Goal: Book appointment/travel/reservation

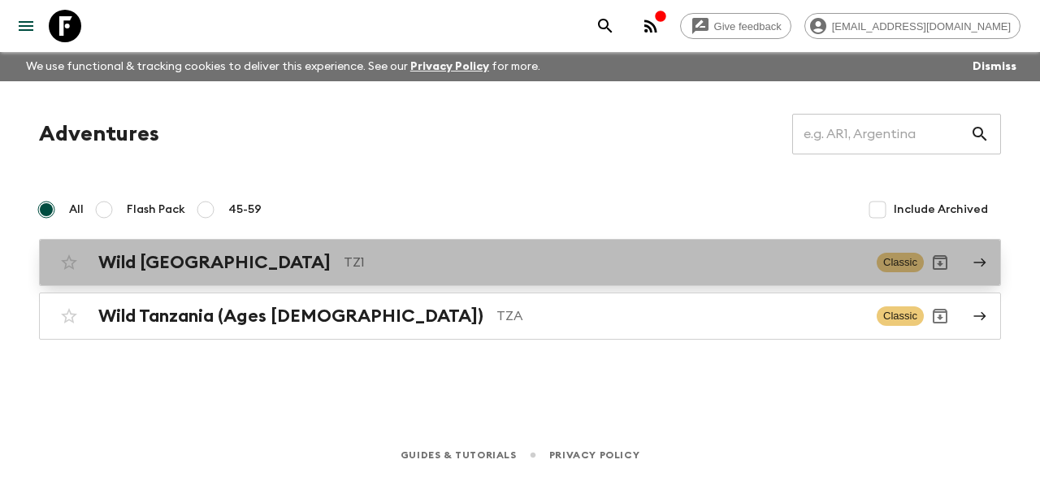
click at [220, 264] on div "Wild Tanzania TZ1" at bounding box center [480, 262] width 765 height 21
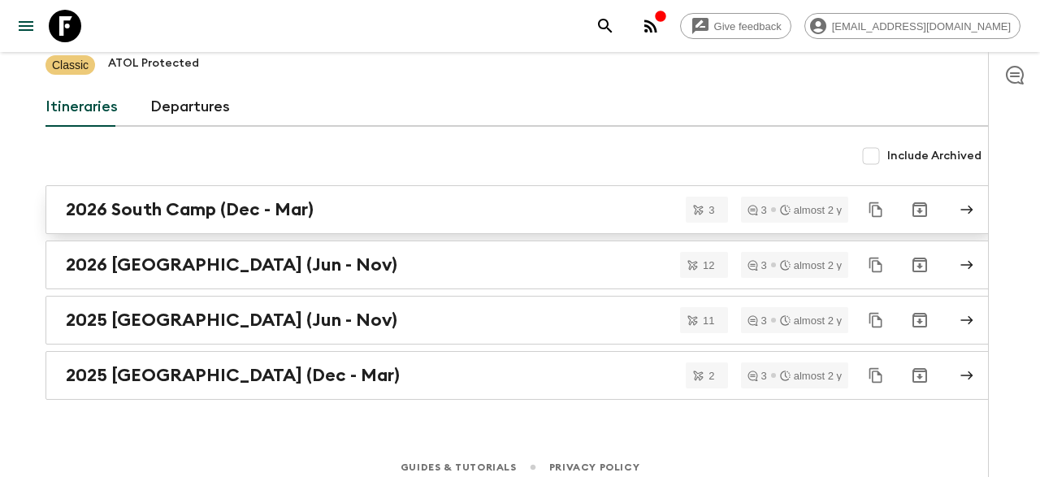
scroll to position [127, 0]
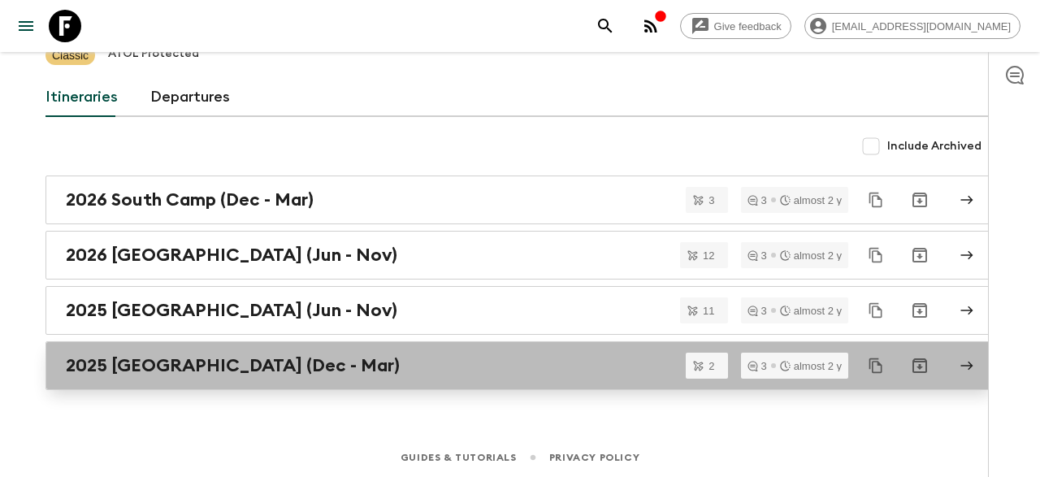
click at [202, 356] on h2 "2025 [GEOGRAPHIC_DATA] (Dec - Mar)" at bounding box center [233, 365] width 334 height 21
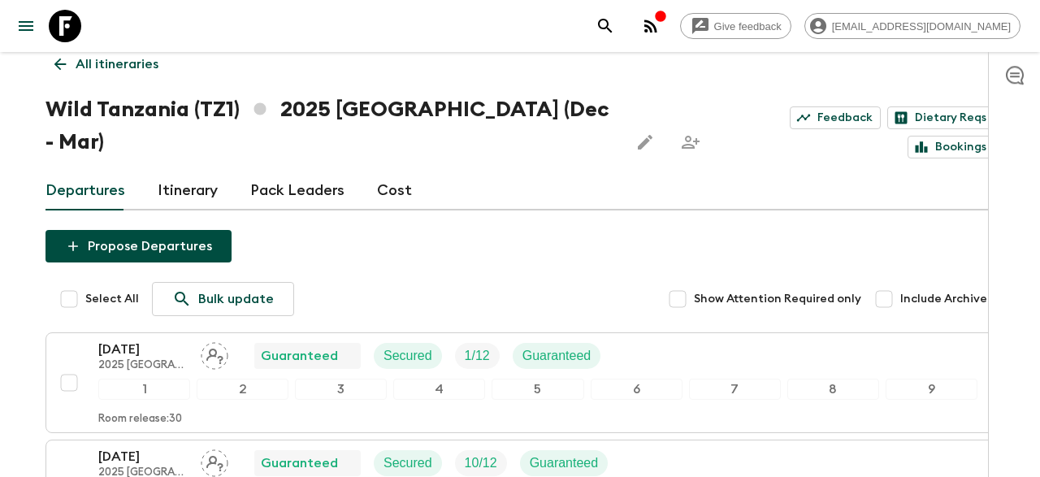
scroll to position [11, 0]
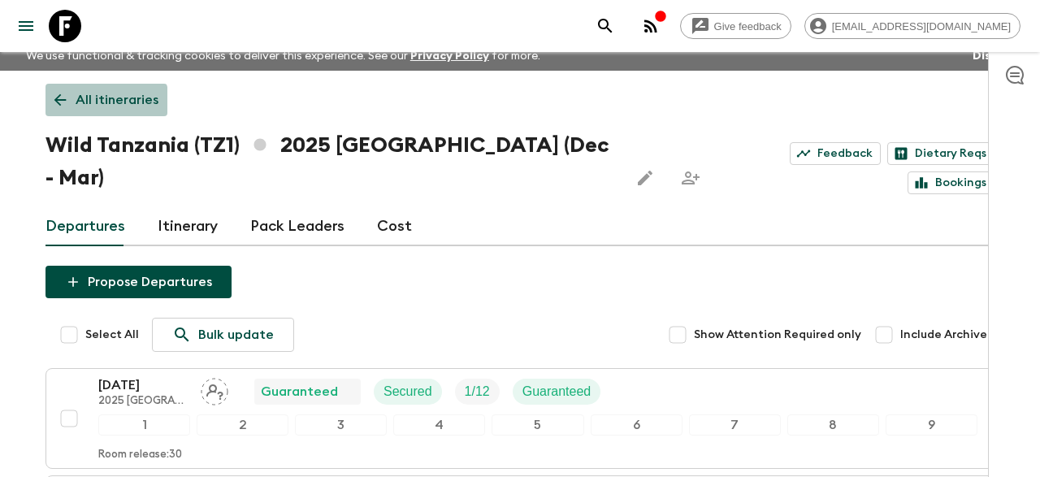
click at [51, 106] on link "All itineraries" at bounding box center [106, 100] width 122 height 32
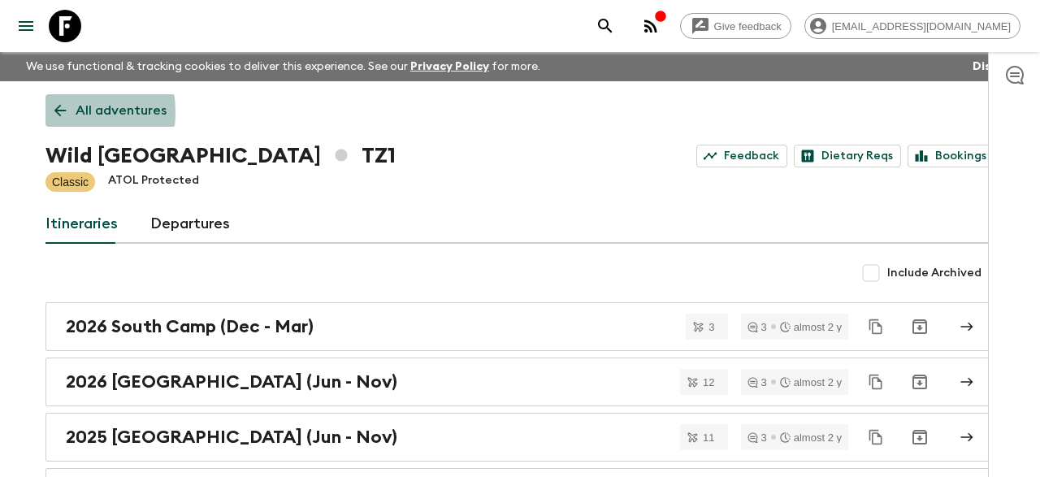
click at [54, 112] on icon at bounding box center [60, 111] width 18 height 18
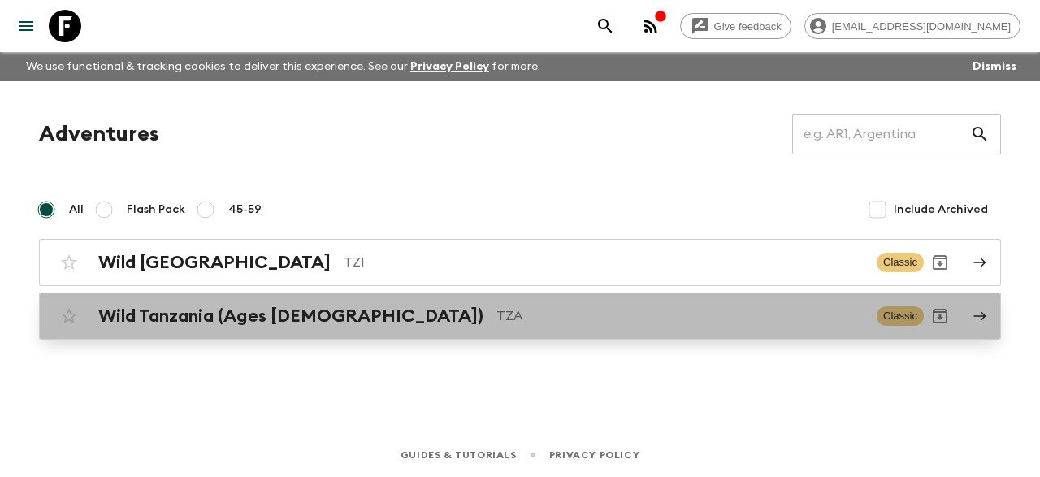
click at [252, 320] on h2 "Wild Tanzania (Ages [DEMOGRAPHIC_DATA])" at bounding box center [290, 315] width 385 height 21
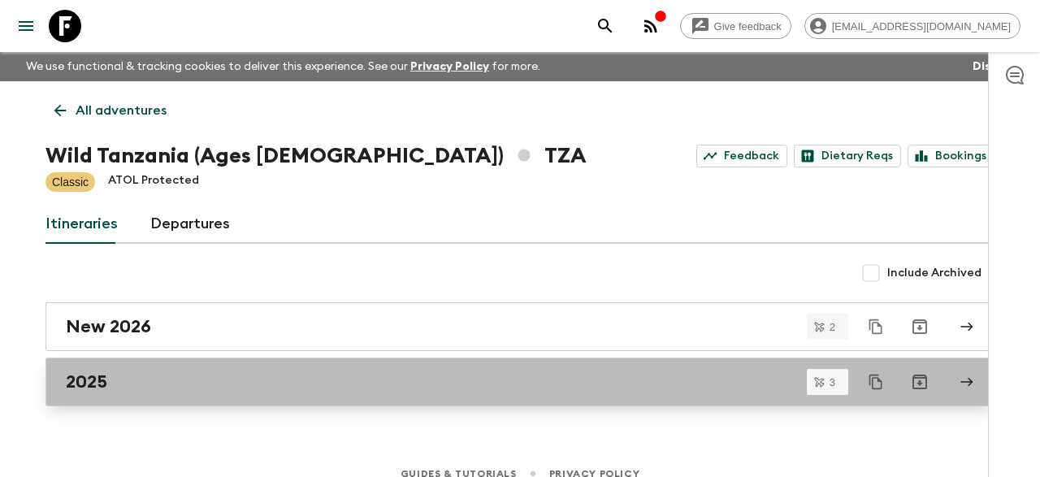
click at [214, 391] on div "2025" at bounding box center [504, 381] width 877 height 21
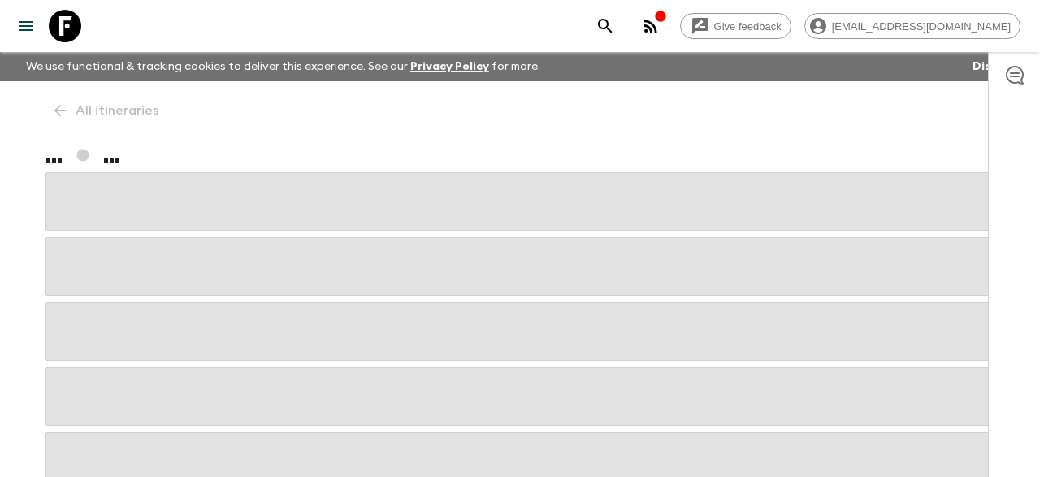
click at [214, 391] on span at bounding box center [519, 396] width 949 height 58
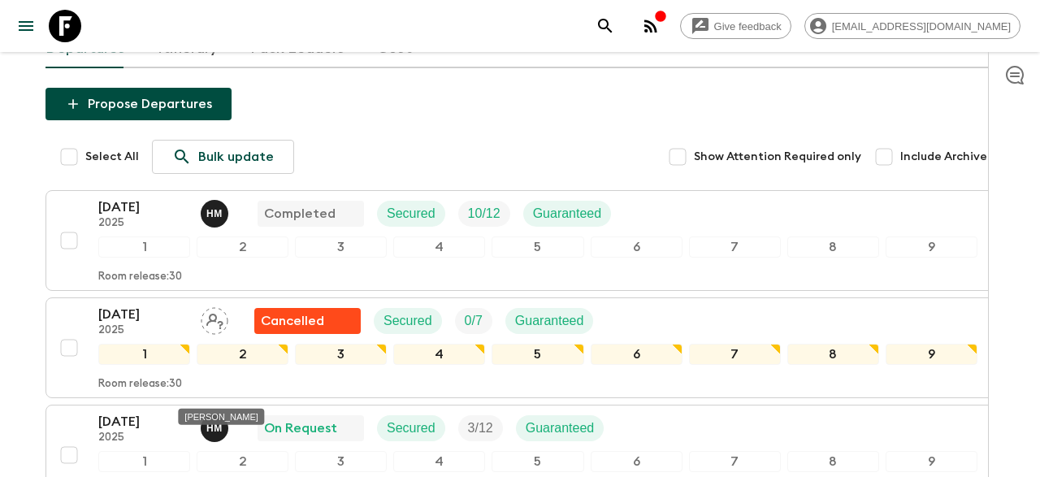
scroll to position [231, 0]
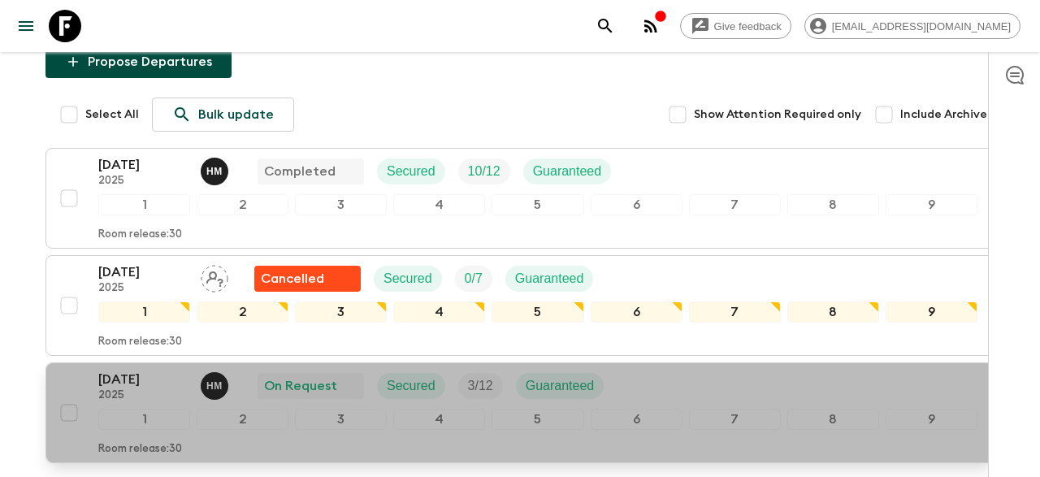
click at [189, 370] on div "[DATE] 2025 H M On Request Secured 3 / 12 Guaranteed" at bounding box center [357, 386] width 518 height 32
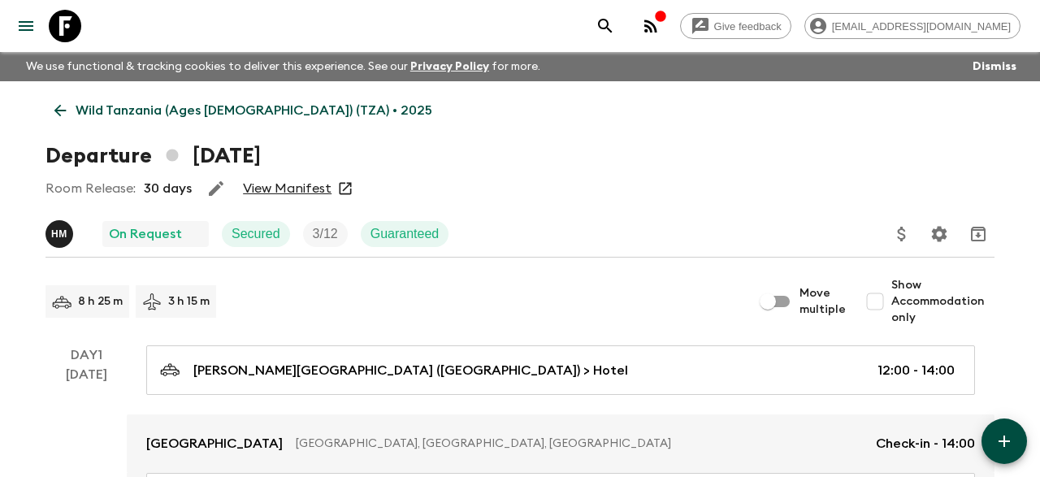
click at [287, 181] on link "View Manifest" at bounding box center [287, 188] width 89 height 16
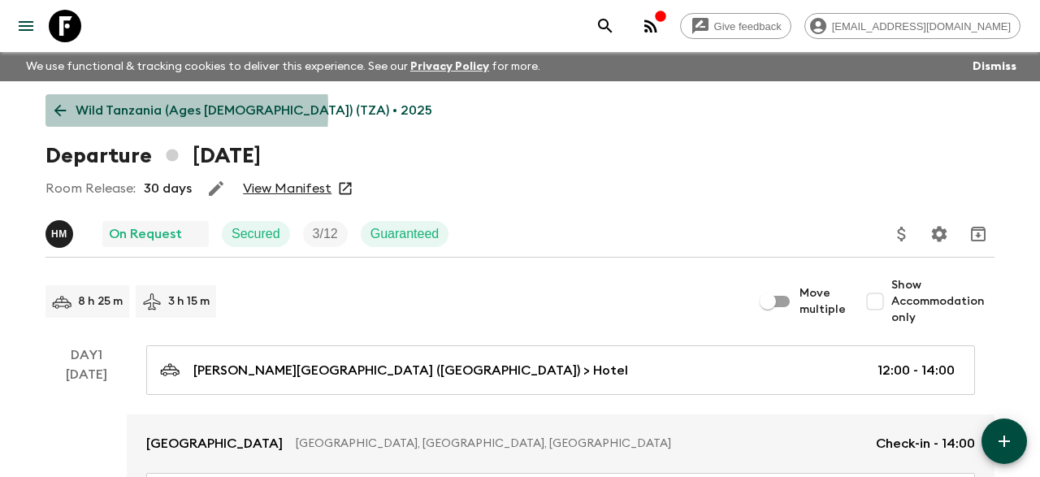
click at [59, 110] on icon at bounding box center [60, 111] width 18 height 18
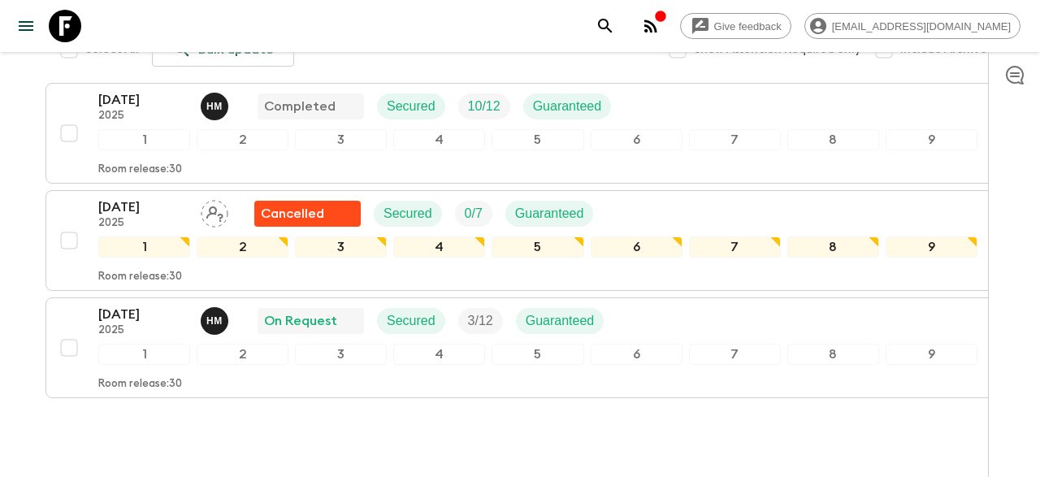
scroll to position [328, 0]
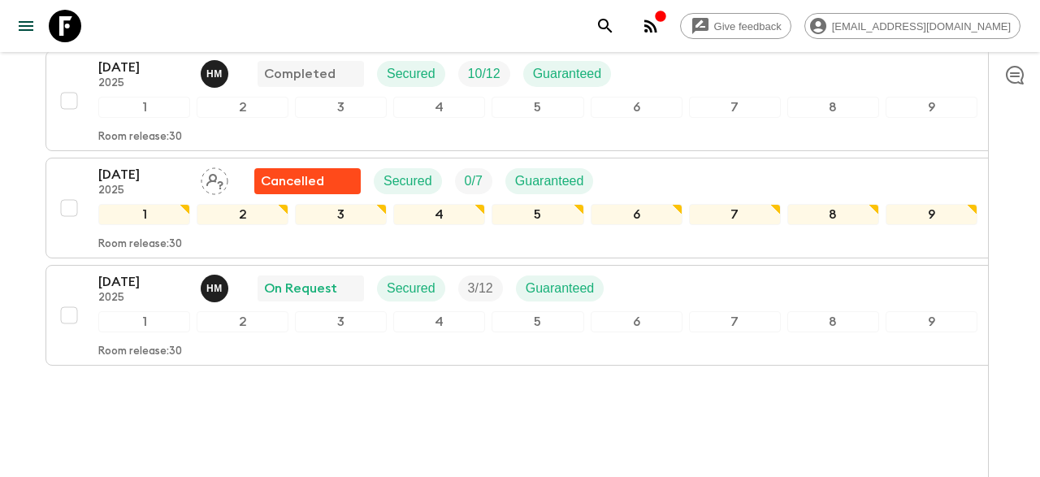
click at [611, 395] on div "Give feedback [EMAIL_ADDRESS][DOMAIN_NAME] We use functional & tracking cookies…" at bounding box center [520, 92] width 1040 height 841
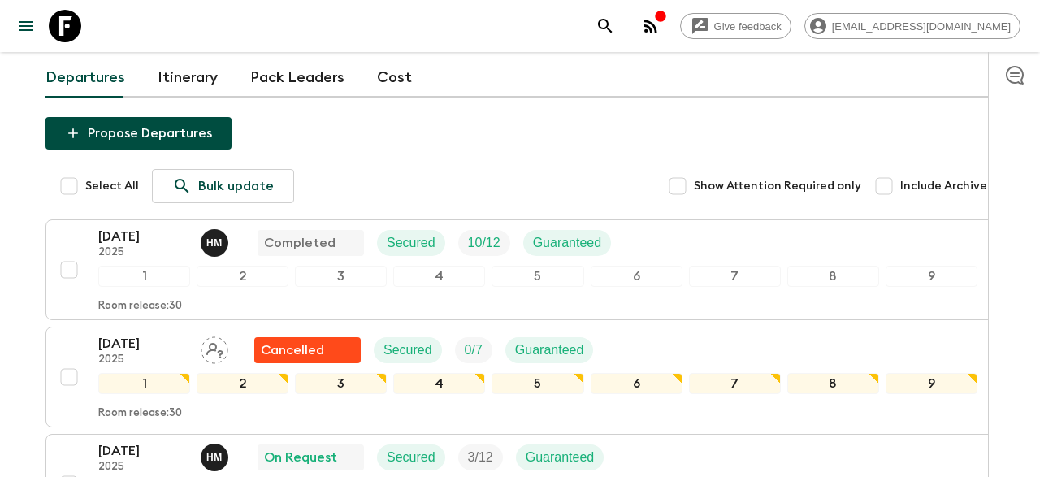
scroll to position [117, 0]
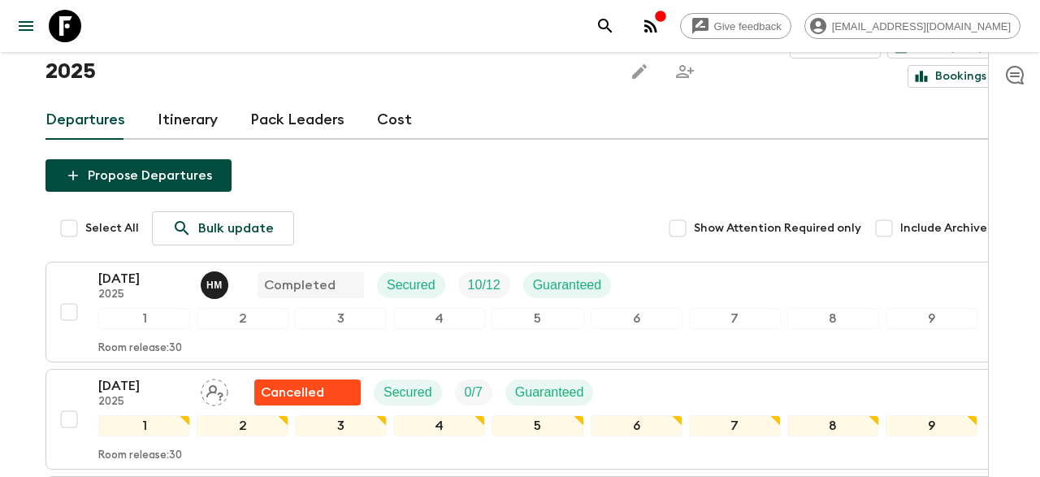
click at [470, 163] on div "Propose Departures Select All Bulk update Show Attention Required only Include …" at bounding box center [519, 387] width 949 height 456
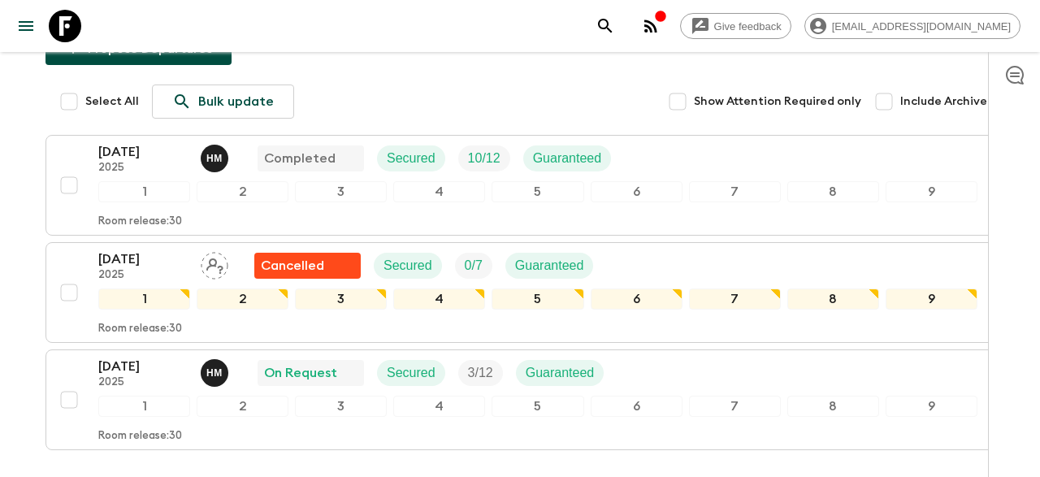
scroll to position [286, 0]
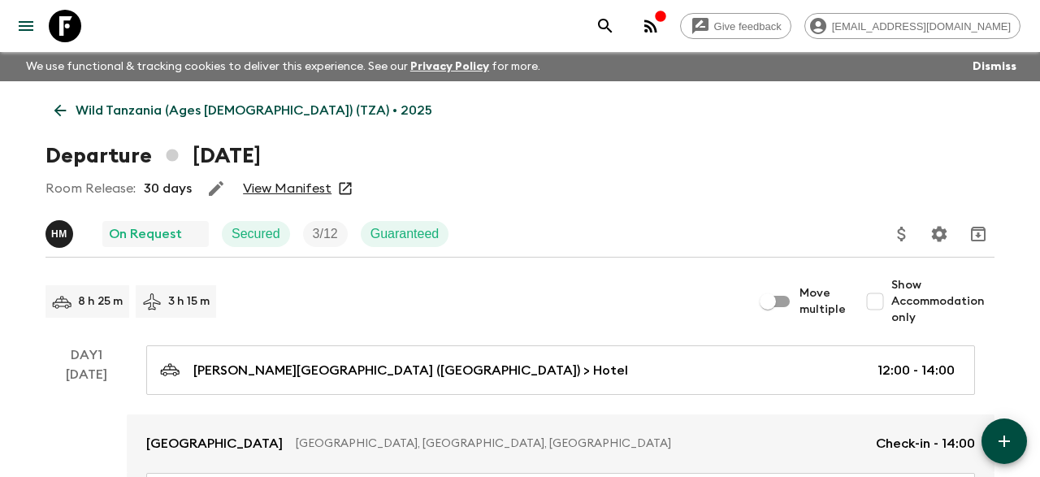
click at [62, 121] on link "Wild Tanzania (Ages [DEMOGRAPHIC_DATA]) (TZA) • 2025" at bounding box center [243, 110] width 396 height 32
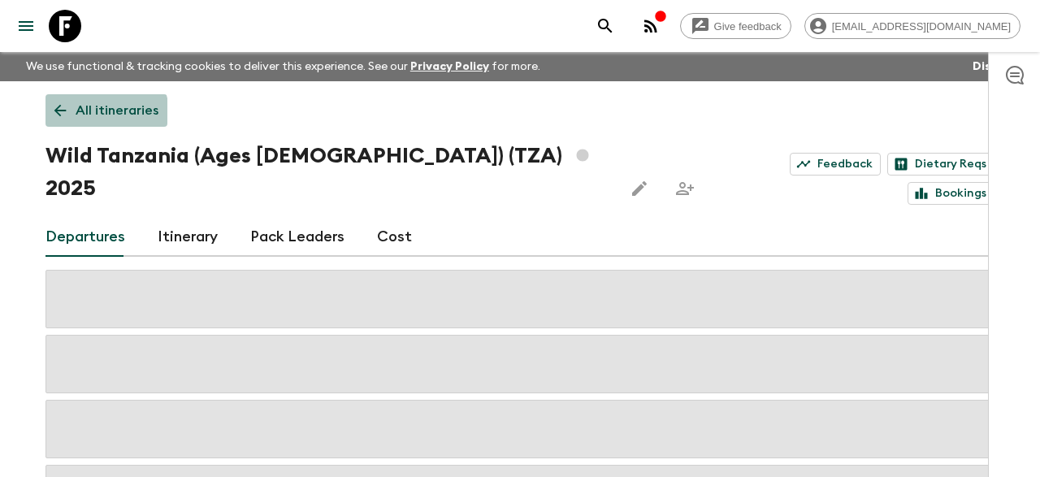
click at [62, 121] on link "All itineraries" at bounding box center [106, 110] width 122 height 32
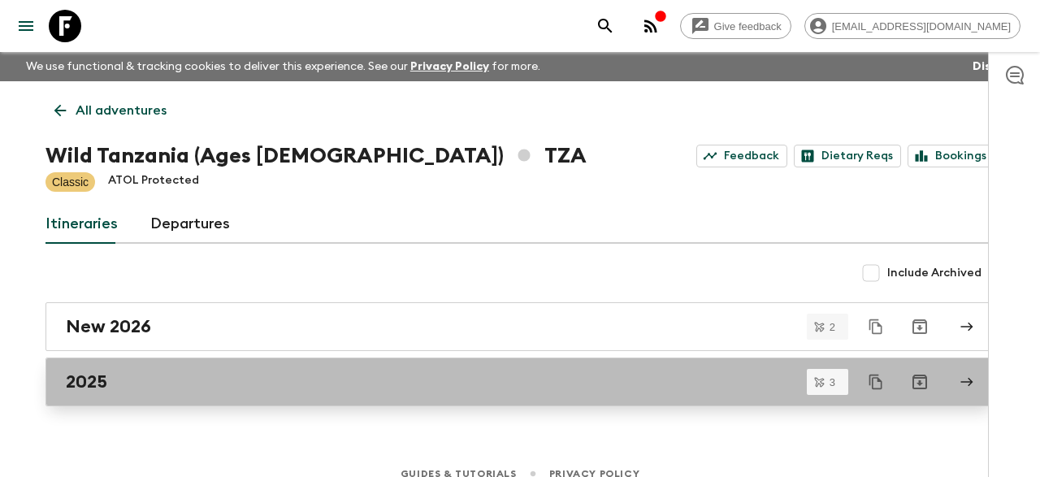
click at [154, 378] on div "2025" at bounding box center [504, 381] width 877 height 21
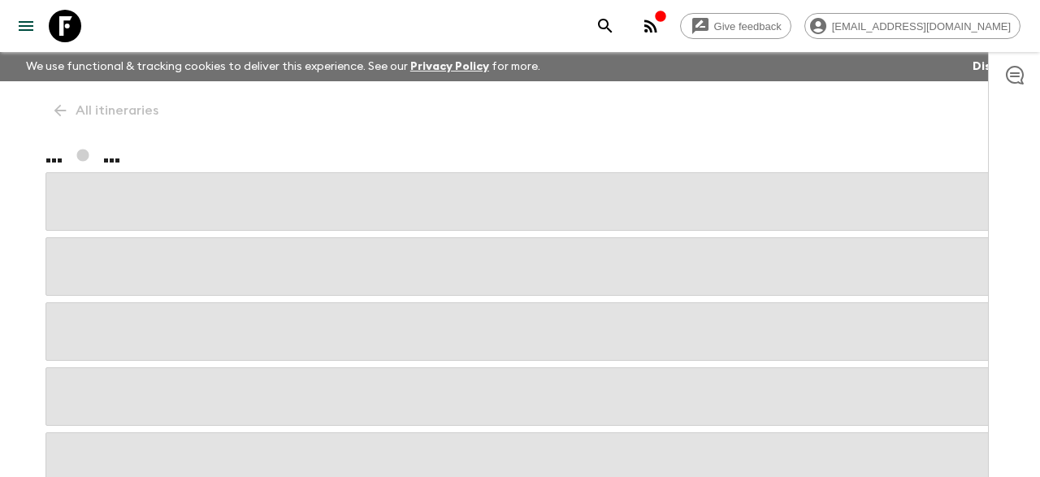
click at [154, 378] on span at bounding box center [519, 396] width 949 height 58
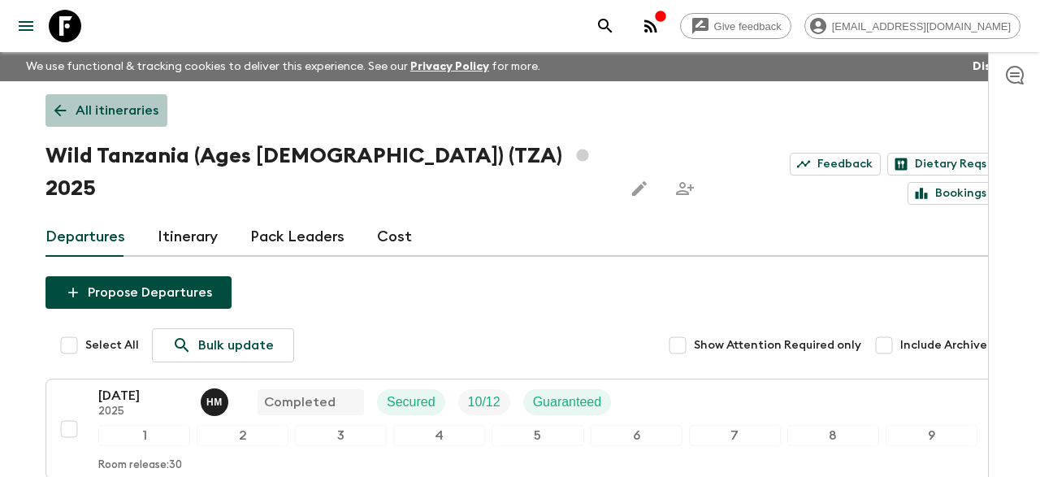
click at [67, 110] on icon at bounding box center [60, 111] width 18 height 18
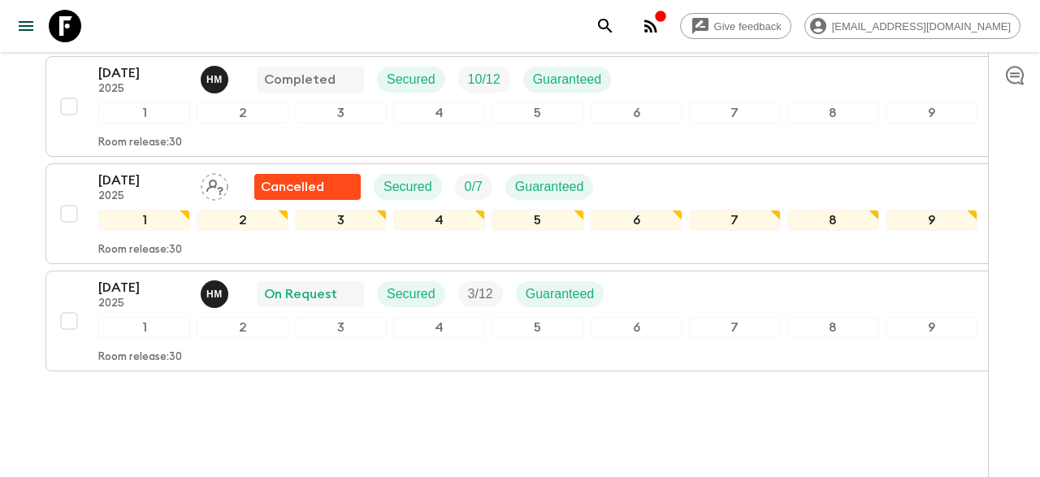
scroll to position [328, 0]
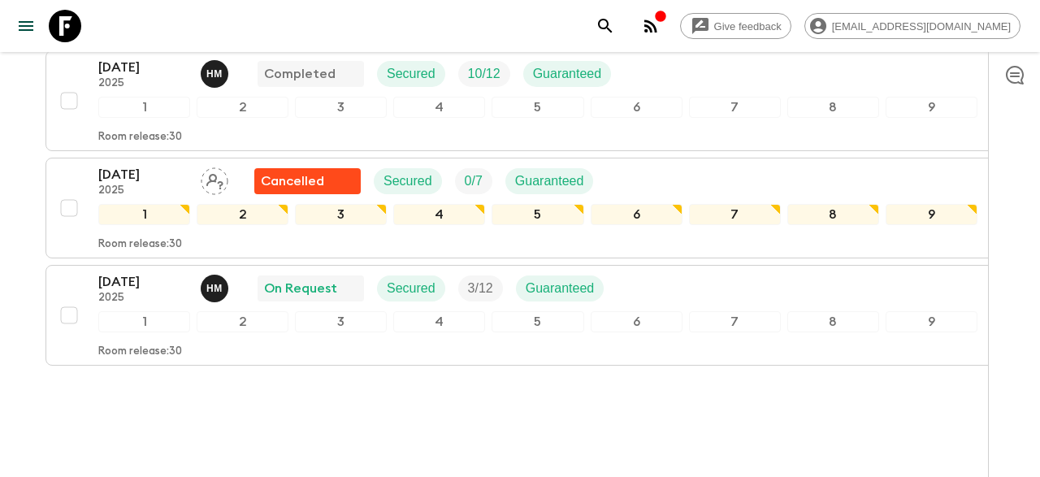
click at [452, 396] on div "Give feedback [EMAIL_ADDRESS][DOMAIN_NAME] We use functional & tracking cookies…" at bounding box center [520, 92] width 1040 height 841
